Goal: Task Accomplishment & Management: Use online tool/utility

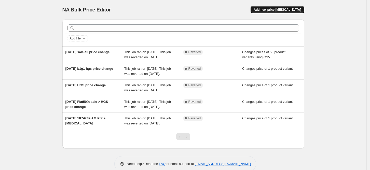
click at [278, 9] on span "Add new price change job" at bounding box center [277, 10] width 47 height 4
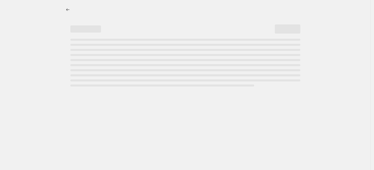
select select "percentage"
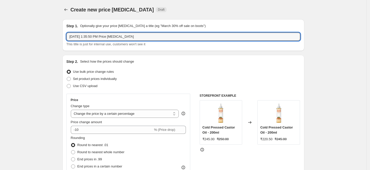
drag, startPoint x: 146, startPoint y: 36, endPoint x: 67, endPoint y: 36, distance: 79.3
click at [67, 36] on div "Step 1. Optionally give your price change job a title (eg "March 30% off sale o…" at bounding box center [183, 35] width 242 height 32
type input "15th Oct HGS price change"
click at [70, 77] on span at bounding box center [69, 79] width 5 height 5
click at [67, 77] on input "Set product prices individually" at bounding box center [67, 77] width 0 height 0
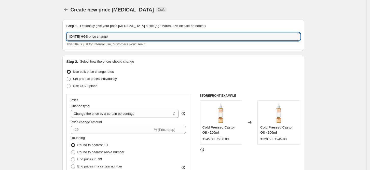
radio input "true"
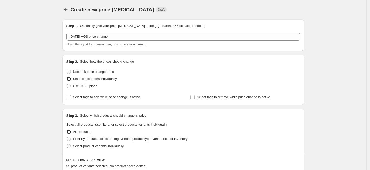
scroll to position [57, 0]
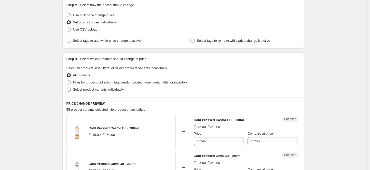
click at [71, 90] on span at bounding box center [69, 90] width 4 height 4
click at [67, 88] on input "Select product variants individually" at bounding box center [67, 88] width 0 height 0
radio input "true"
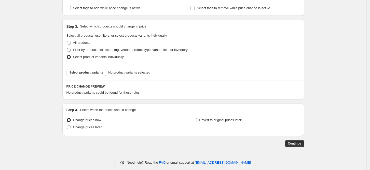
scroll to position [97, 0]
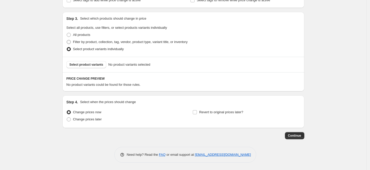
click at [69, 40] on span at bounding box center [69, 42] width 4 height 4
click at [67, 40] on input "Filter by product, collection, tag, vendor, product type, variant title, or inv…" at bounding box center [67, 40] width 0 height 0
radio input "true"
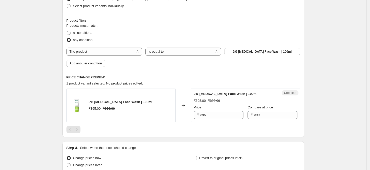
scroll to position [129, 0]
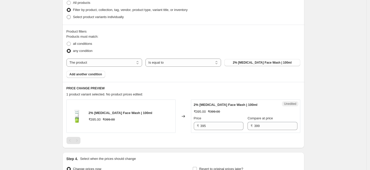
click at [69, 15] on span at bounding box center [69, 17] width 4 height 4
click at [67, 15] on input "Select product variants individually" at bounding box center [67, 15] width 0 height 0
radio input "true"
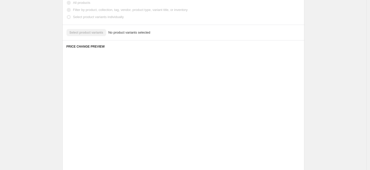
scroll to position [97, 0]
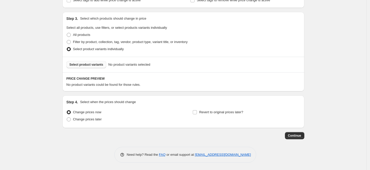
click at [84, 62] on button "Select product variants" at bounding box center [87, 64] width 40 height 7
click at [71, 121] on span at bounding box center [69, 119] width 5 height 5
click at [67, 118] on input "Change prices later" at bounding box center [67, 118] width 0 height 0
radio input "true"
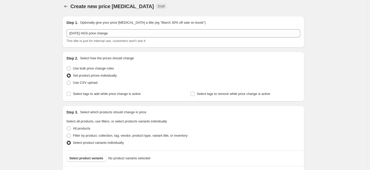
scroll to position [0, 0]
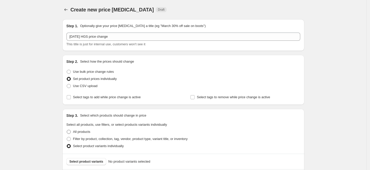
click at [69, 132] on span at bounding box center [69, 132] width 4 height 4
click at [67, 130] on input "All products" at bounding box center [67, 130] width 0 height 0
radio input "true"
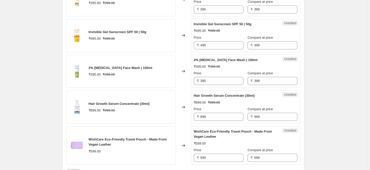
scroll to position [736, 0]
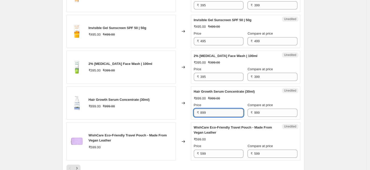
click at [203, 109] on input "899" at bounding box center [222, 113] width 43 height 8
drag, startPoint x: 212, startPoint y: 104, endPoint x: 199, endPoint y: 105, distance: 13.0
click at [199, 109] on div "₹ 899" at bounding box center [219, 113] width 50 height 8
type input "995"
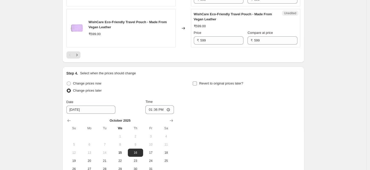
click at [196, 82] on input "Revert to original prices later?" at bounding box center [195, 84] width 4 height 4
checkbox input "true"
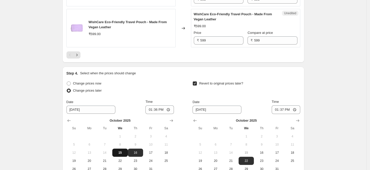
click at [122, 151] on span "15" at bounding box center [119, 153] width 11 height 4
type input "10/15/2025"
click at [157, 106] on input "13:36" at bounding box center [160, 110] width 29 height 9
type input "18:25"
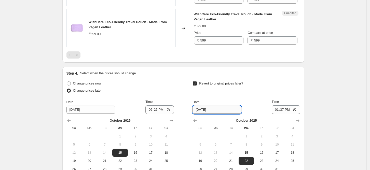
click at [222, 106] on input "10/22/2025" at bounding box center [217, 110] width 49 height 8
click at [281, 151] on span "17" at bounding box center [277, 153] width 11 height 4
type input "10/17/2025"
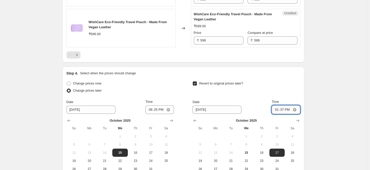
click at [285, 106] on input "13:37" at bounding box center [286, 110] width 29 height 9
click at [289, 106] on input "02:37" at bounding box center [286, 110] width 29 height 9
type input "02:05"
click at [304, 127] on div "Step 4. Select when the prices should change Change prices now Change prices la…" at bounding box center [183, 127] width 242 height 120
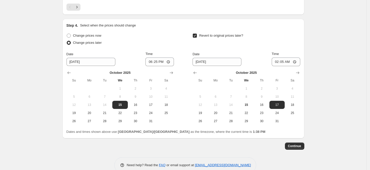
scroll to position [902, 0]
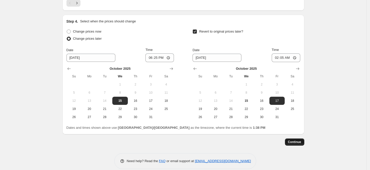
click at [299, 140] on span "Continue" at bounding box center [294, 142] width 13 height 4
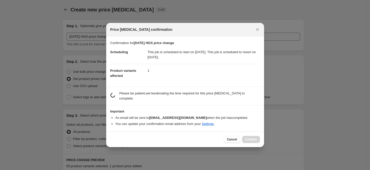
scroll to position [0, 0]
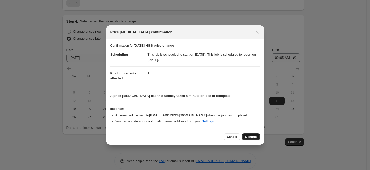
click at [247, 136] on span "Confirm" at bounding box center [251, 137] width 12 height 4
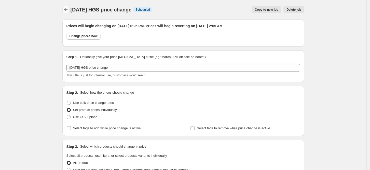
click at [66, 9] on icon "Price change jobs" at bounding box center [65, 9] width 5 height 5
